Goal: Task Accomplishment & Management: Manage account settings

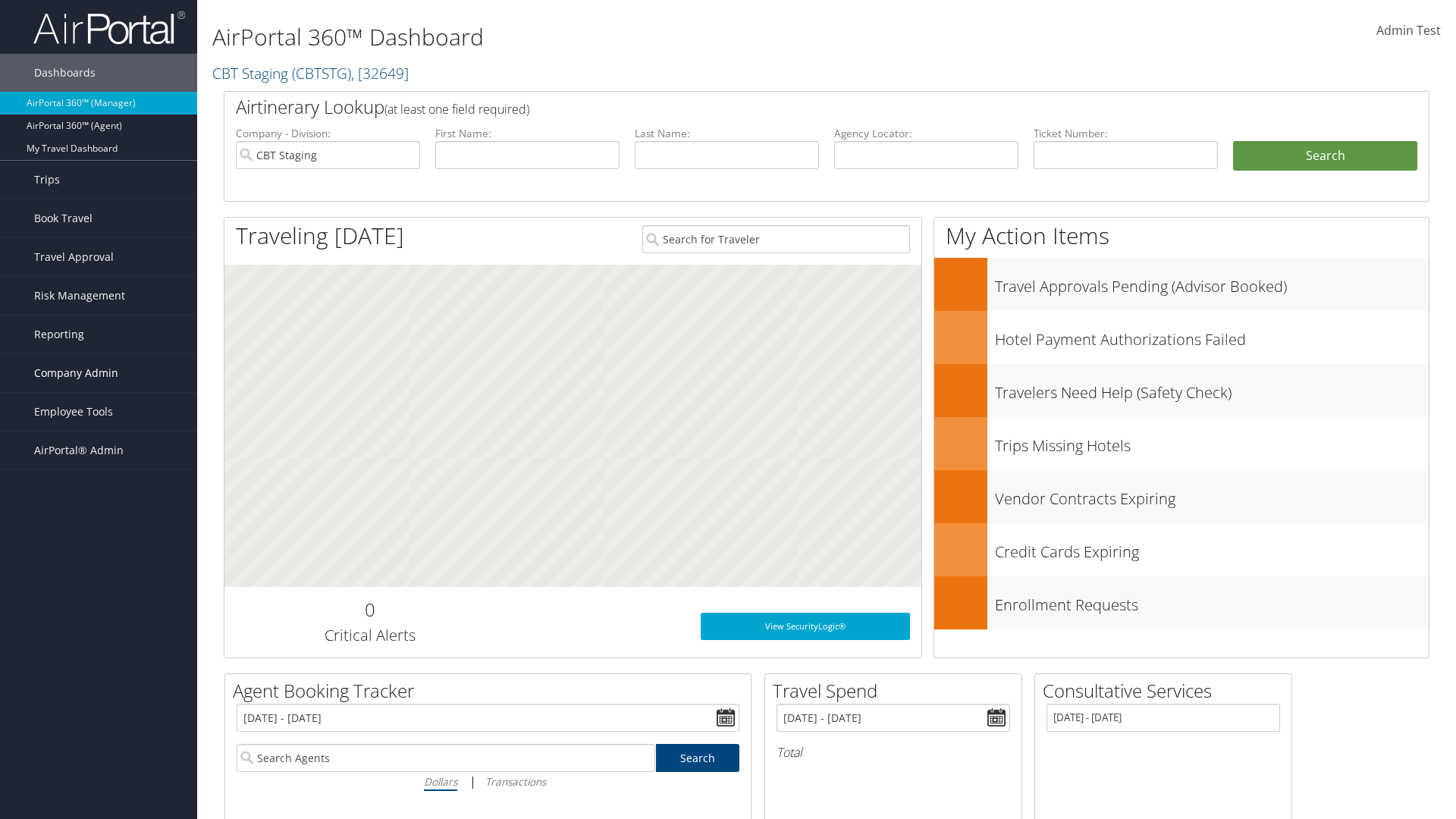
click at [98, 373] on span "Company Admin" at bounding box center [77, 373] width 85 height 38
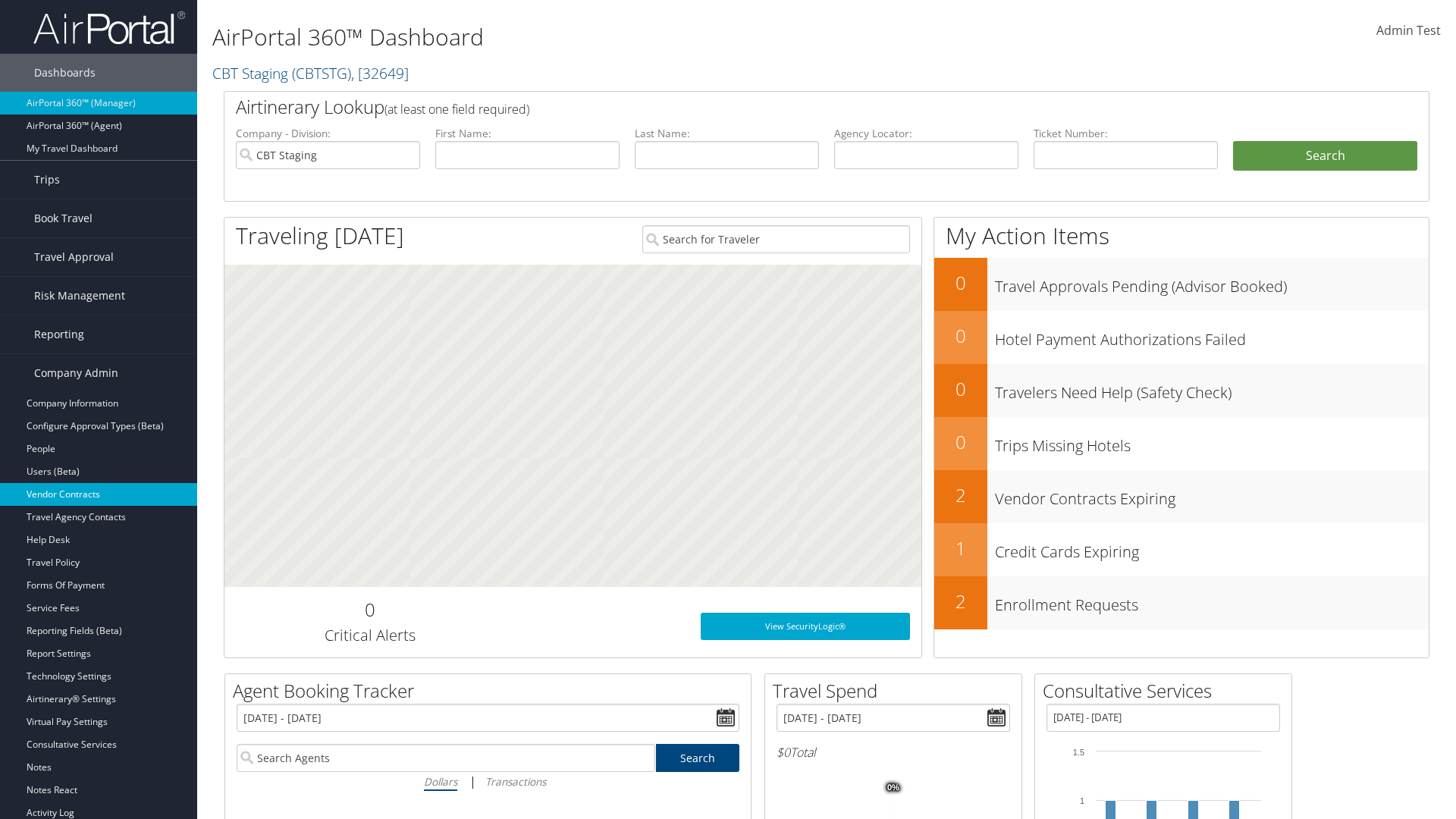
click at [98, 495] on link "Vendor Contracts" at bounding box center [98, 495] width 197 height 22
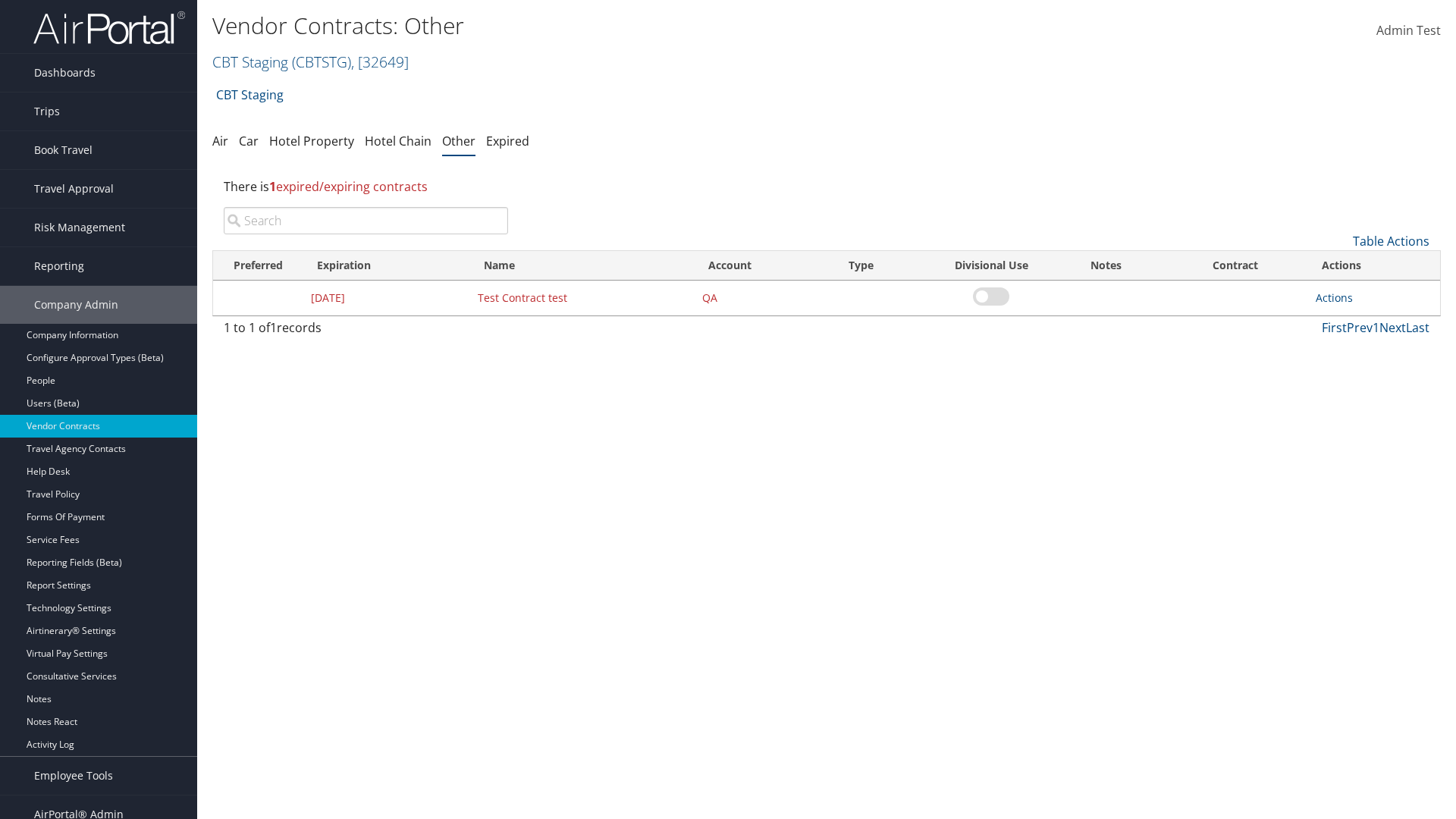
click at [366, 221] on input "search" at bounding box center [366, 221] width 285 height 28
type input "Test Contract test"
click at [1334, 297] on link "Actions" at bounding box center [1334, 298] width 37 height 15
click at [1358, 372] on link "Edit" at bounding box center [1357, 372] width 82 height 26
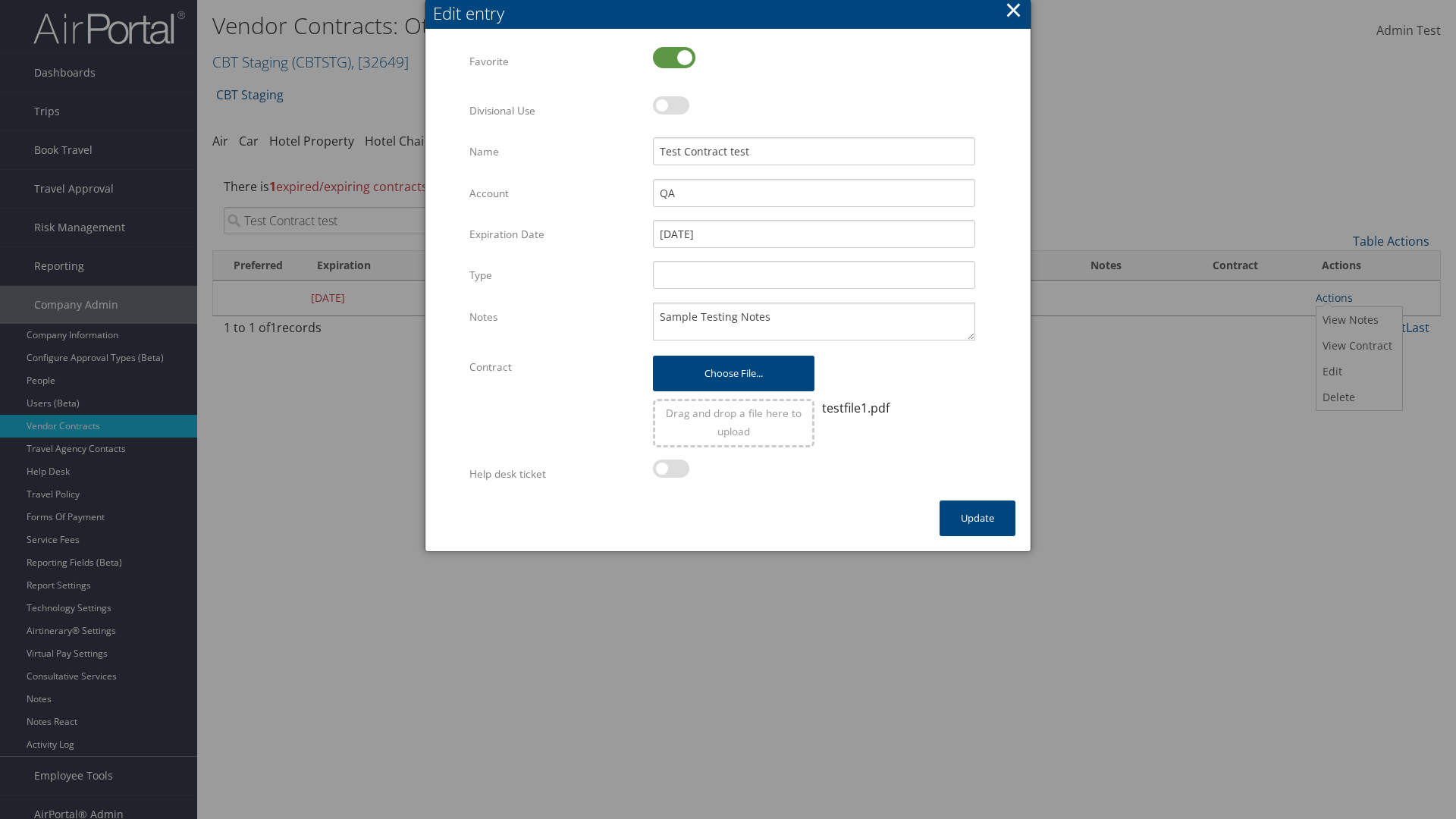
click at [674, 57] on label at bounding box center [674, 57] width 42 height 22
click at [671, 57] on input "checkbox" at bounding box center [665, 58] width 9 height 9
click at [674, 57] on label at bounding box center [674, 57] width 42 height 22
click at [671, 57] on input "checkbox" at bounding box center [665, 58] width 9 height 9
checkbox input "true"
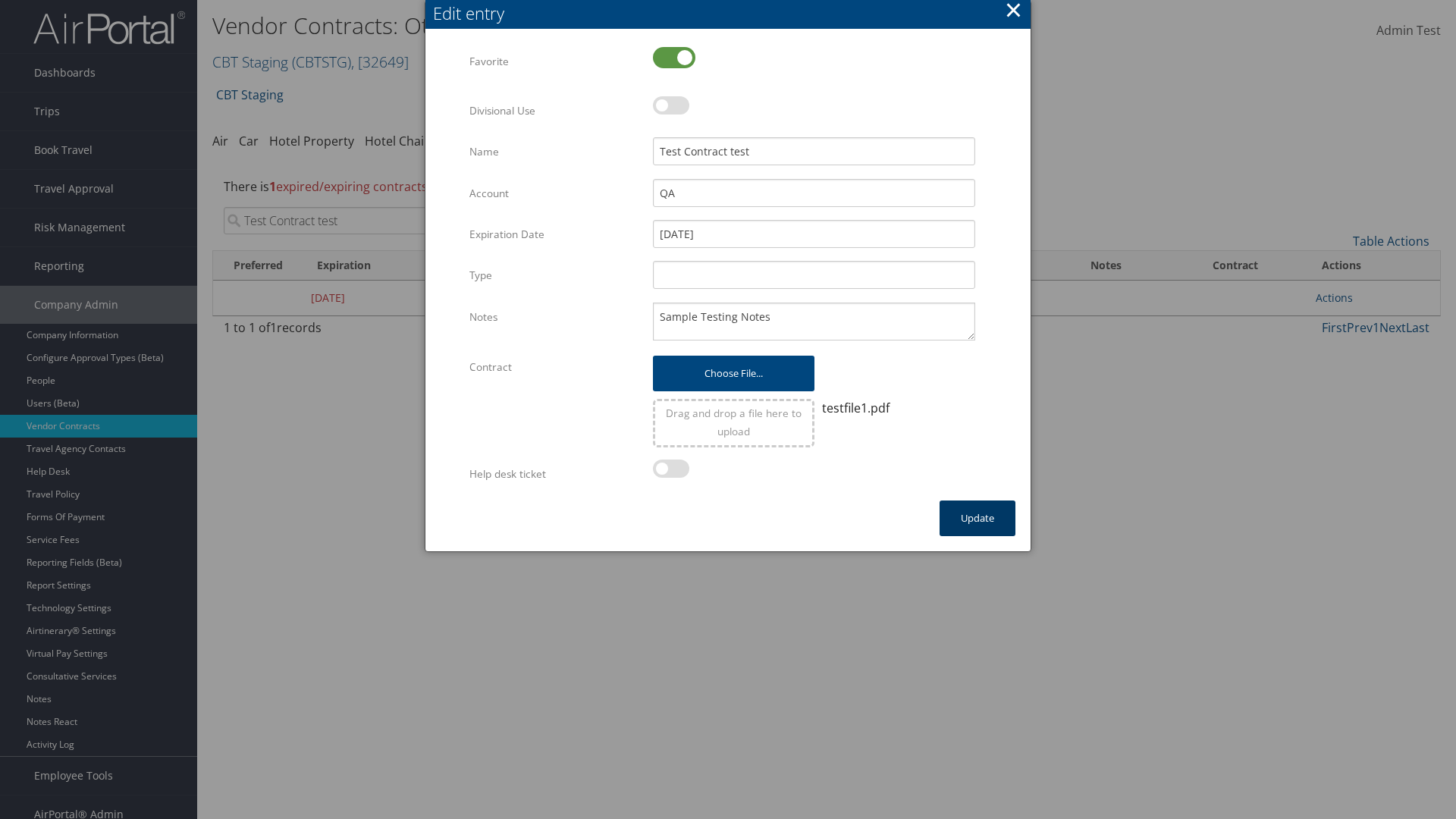
click at [978, 518] on button "Update" at bounding box center [978, 518] width 76 height 35
